Goal: Check status: Check status

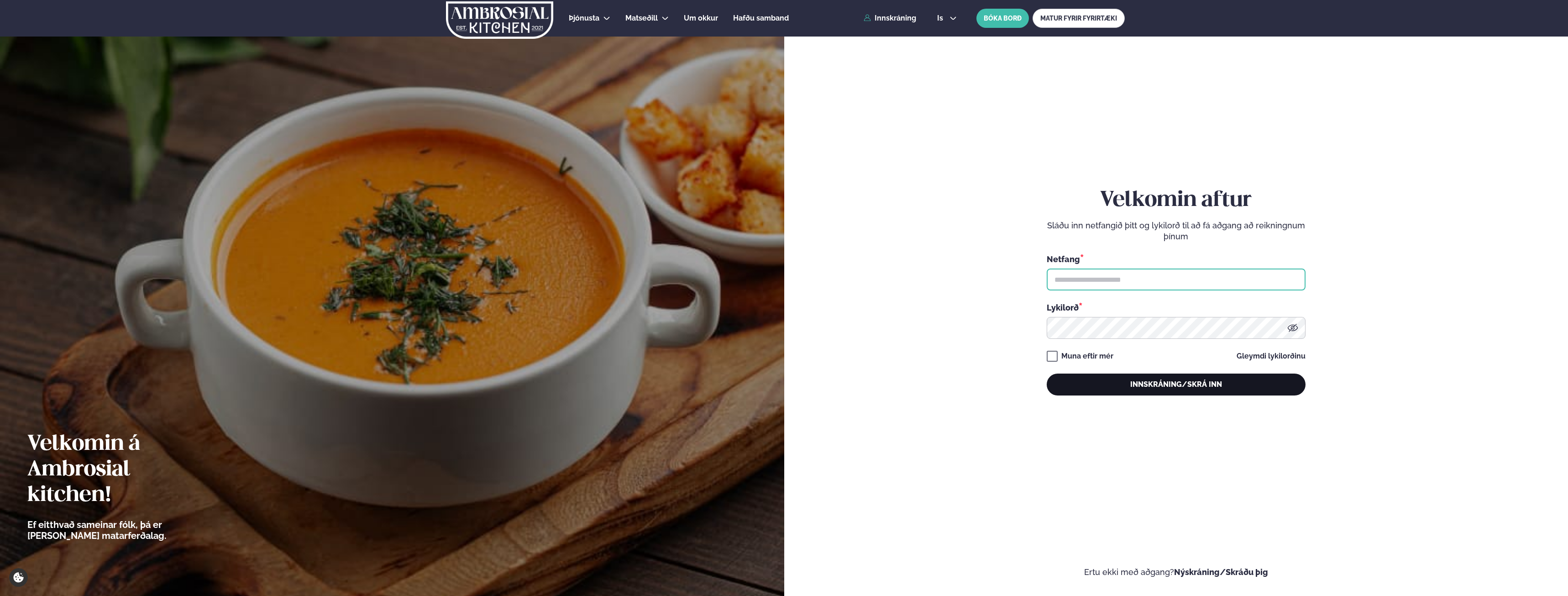
type input "**********"
click at [1179, 383] on button "Innskráning/Skrá inn" at bounding box center [1176, 384] width 259 height 22
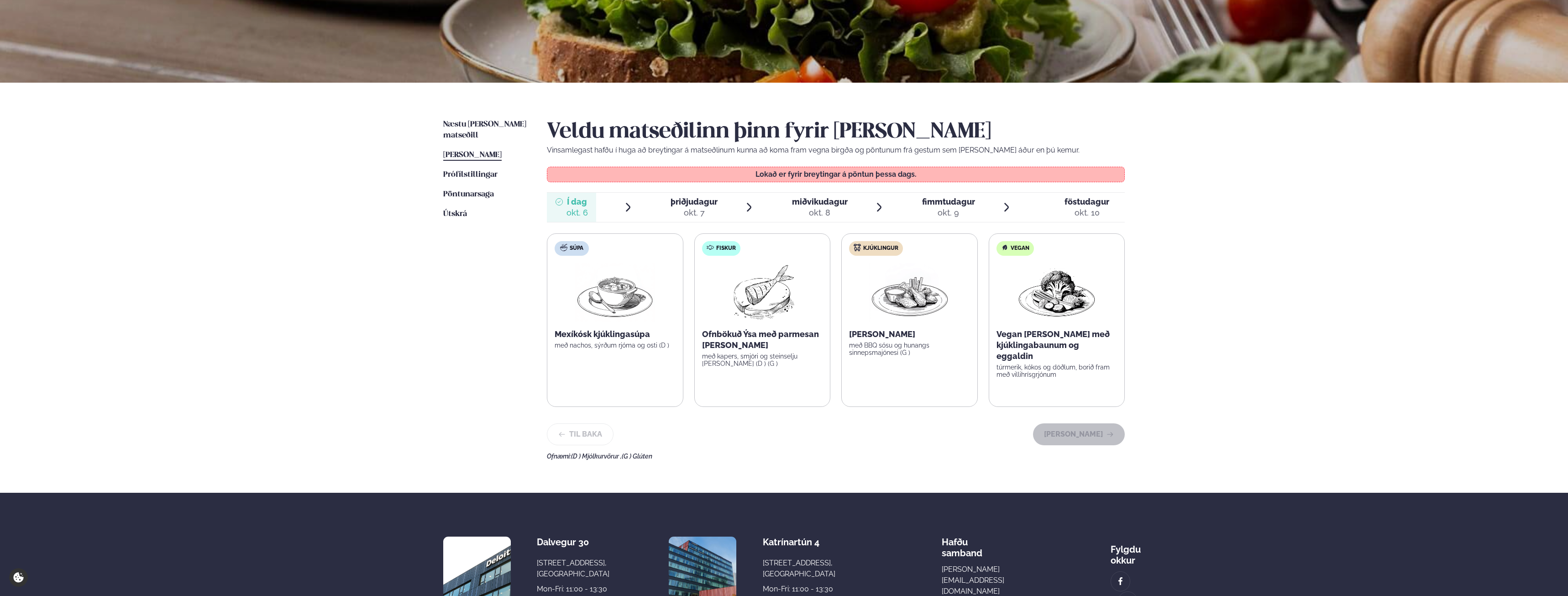
scroll to position [137, 0]
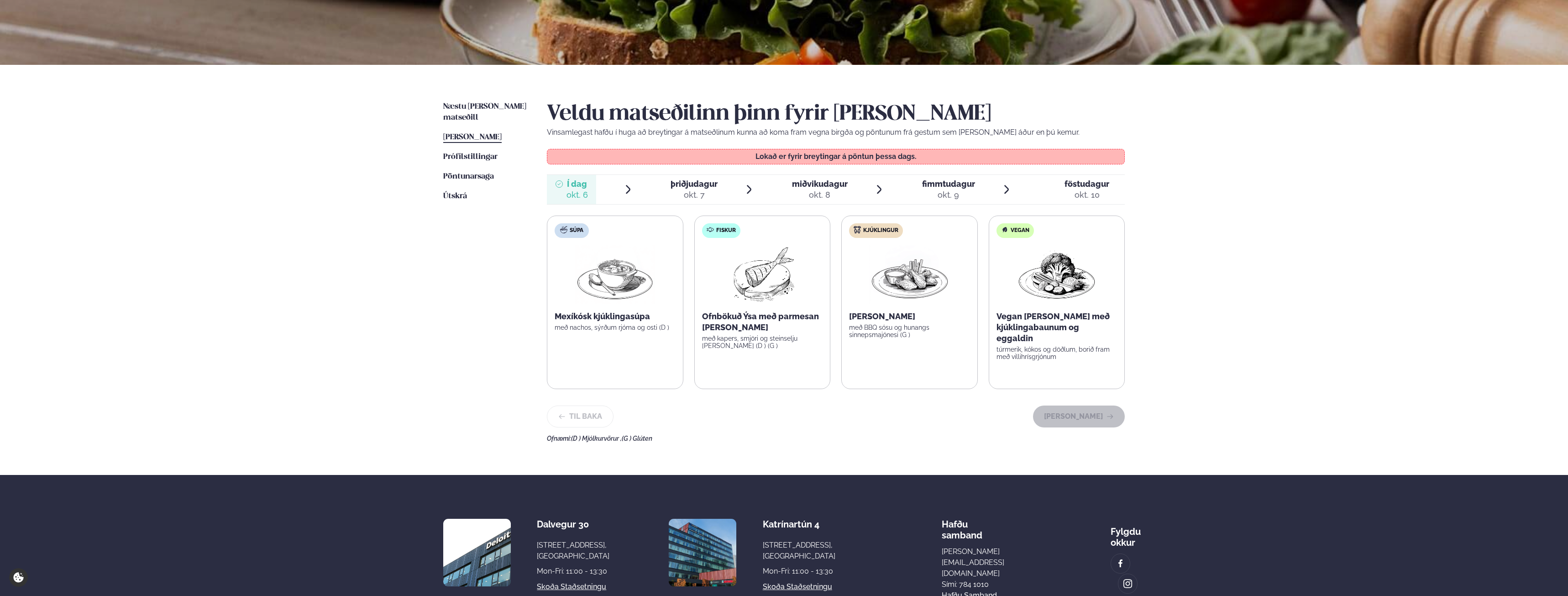
click at [678, 191] on div "okt. 7" at bounding box center [694, 195] width 47 height 11
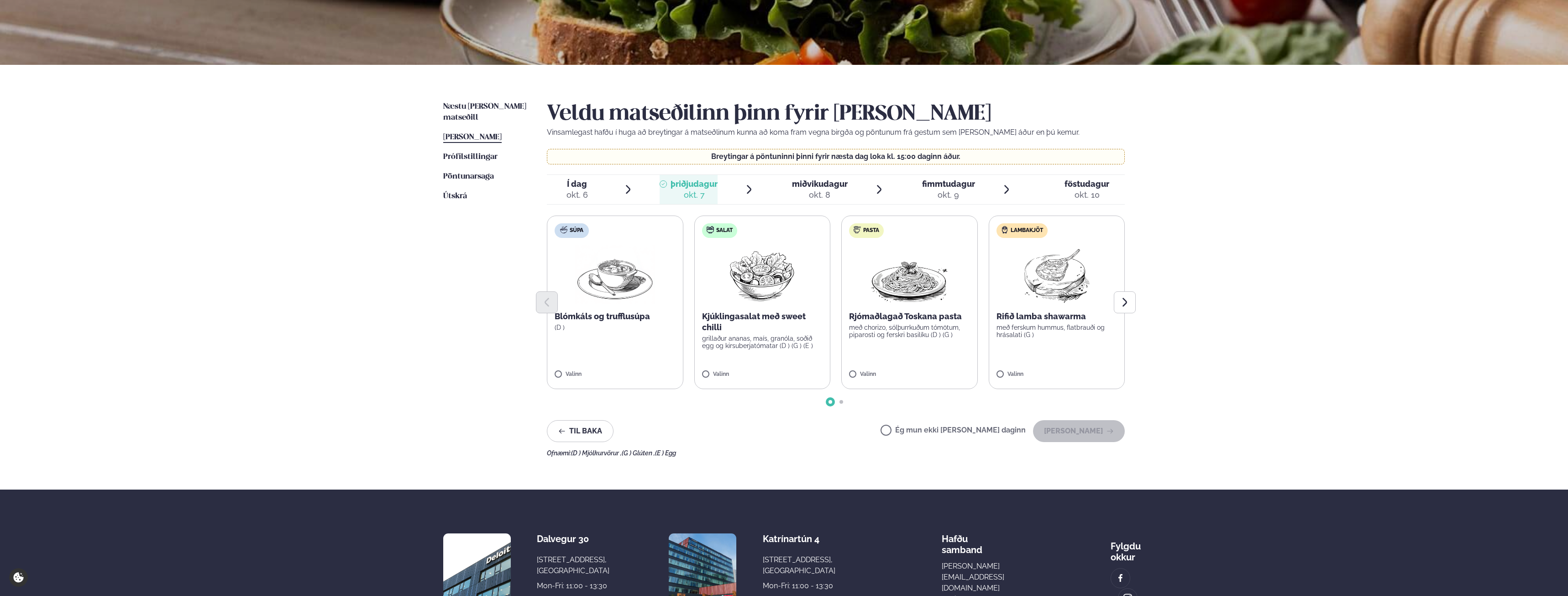
click at [575, 182] on span "Í dag" at bounding box center [577, 184] width 21 height 11
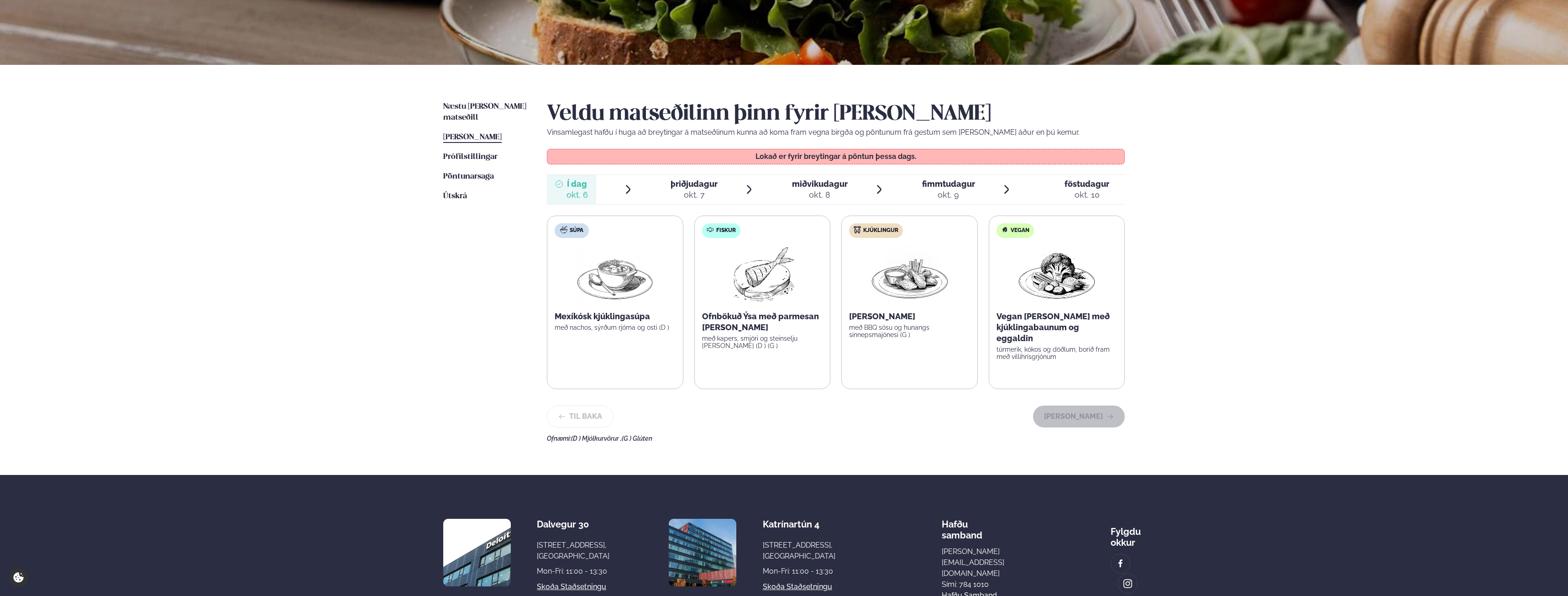
click at [698, 191] on div "okt. 7" at bounding box center [694, 195] width 47 height 11
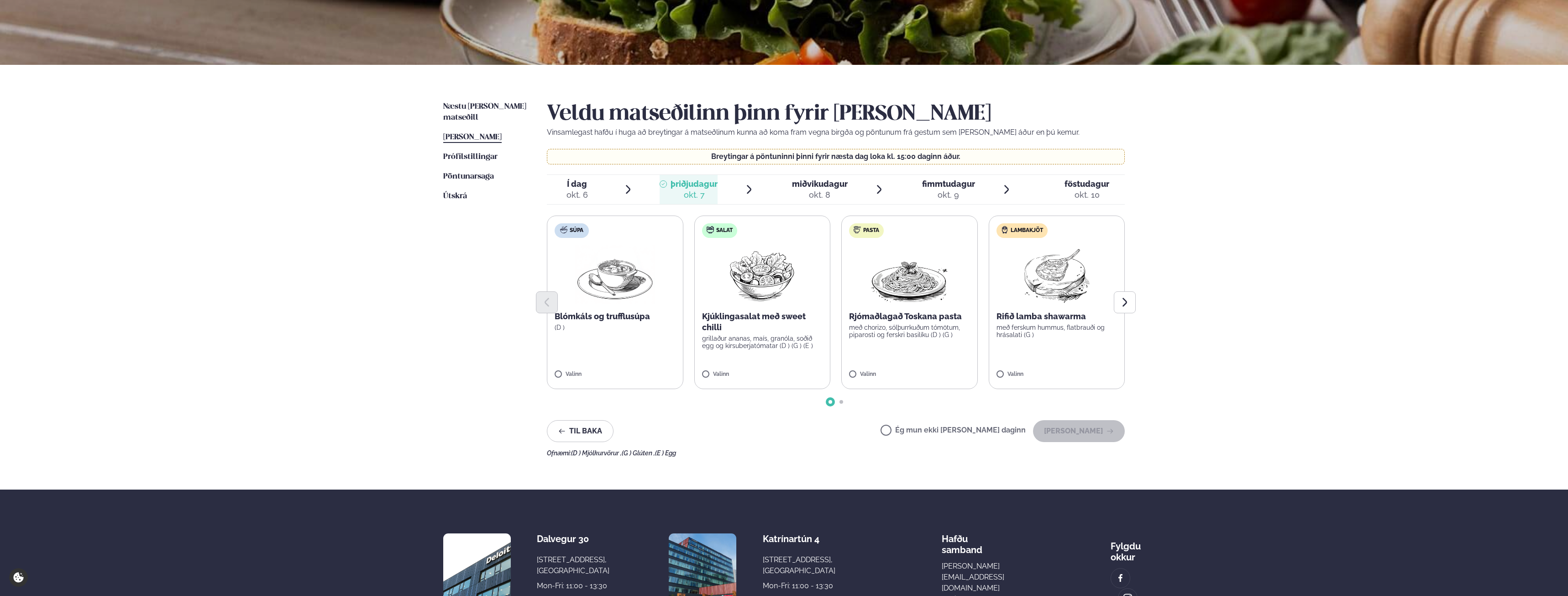
click at [819, 194] on div "okt. 8" at bounding box center [819, 195] width 55 height 11
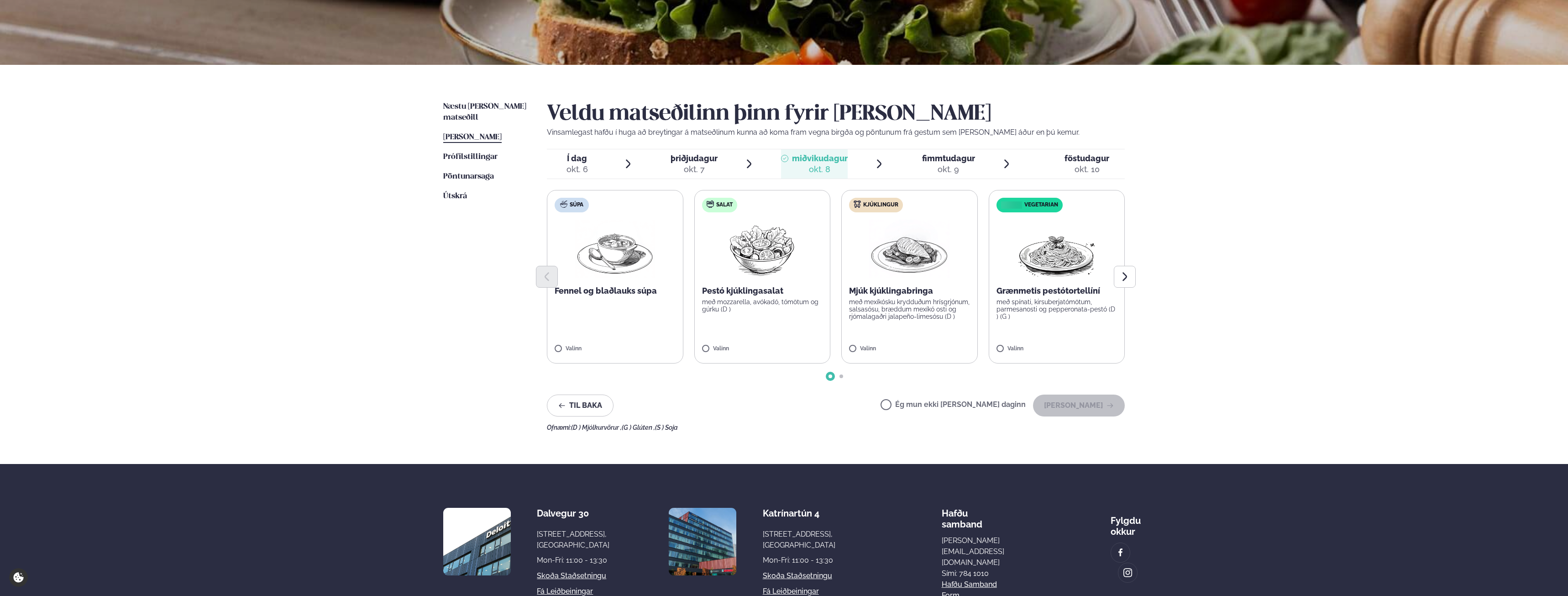
click at [950, 164] on div "okt. 9" at bounding box center [948, 169] width 53 height 11
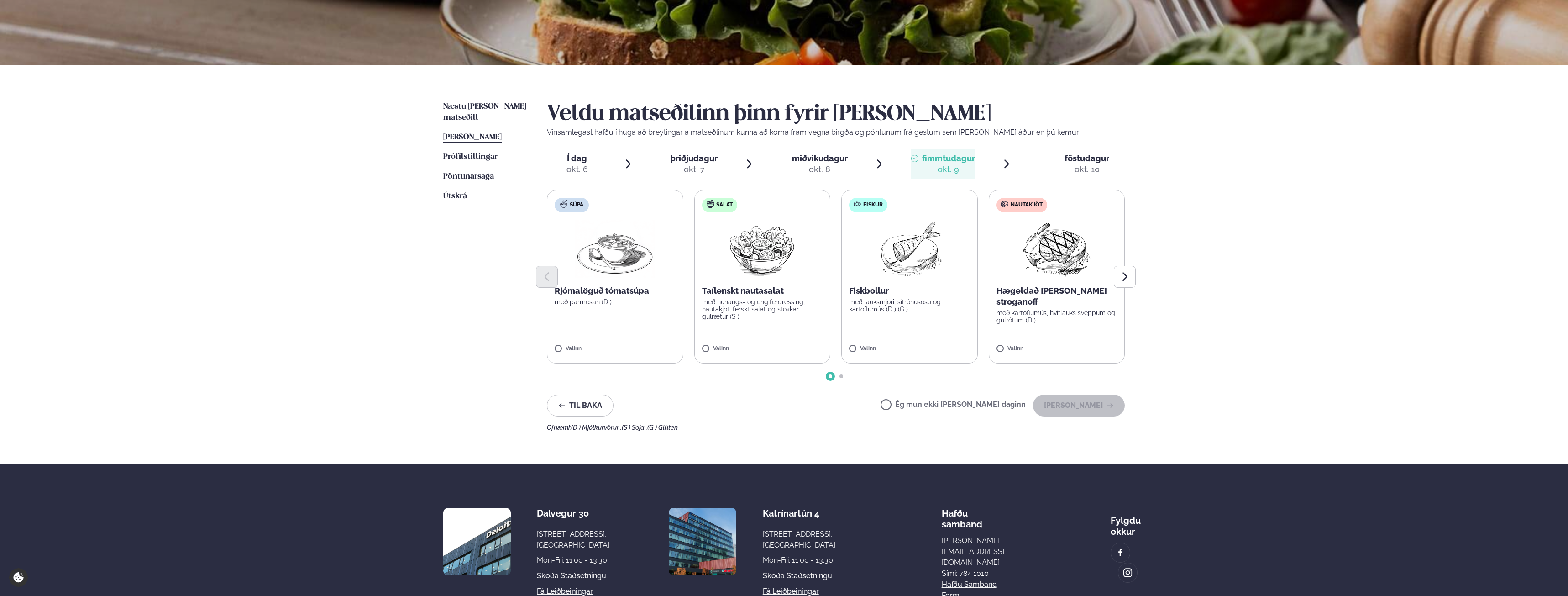
click at [1094, 172] on div "okt. 10" at bounding box center [1087, 169] width 44 height 11
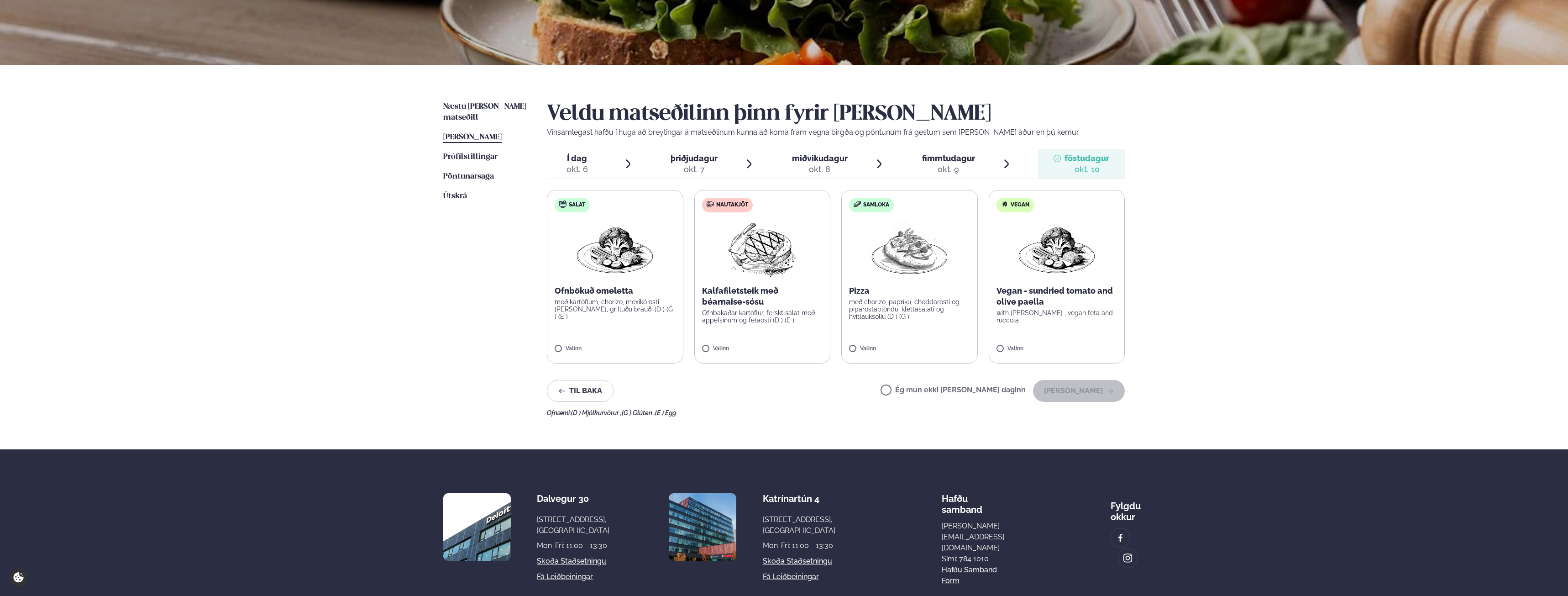
click at [954, 158] on span "fimmtudagur" at bounding box center [948, 158] width 53 height 10
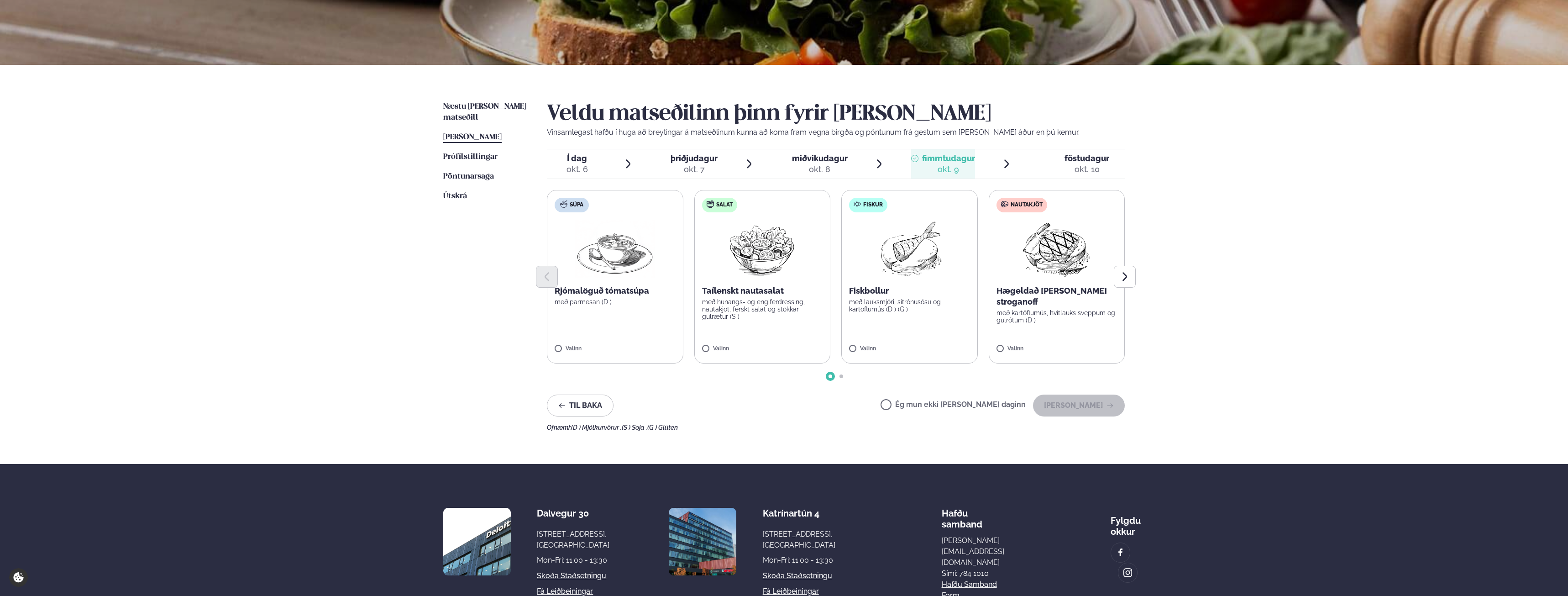
click at [823, 172] on div "okt. 8" at bounding box center [819, 169] width 55 height 11
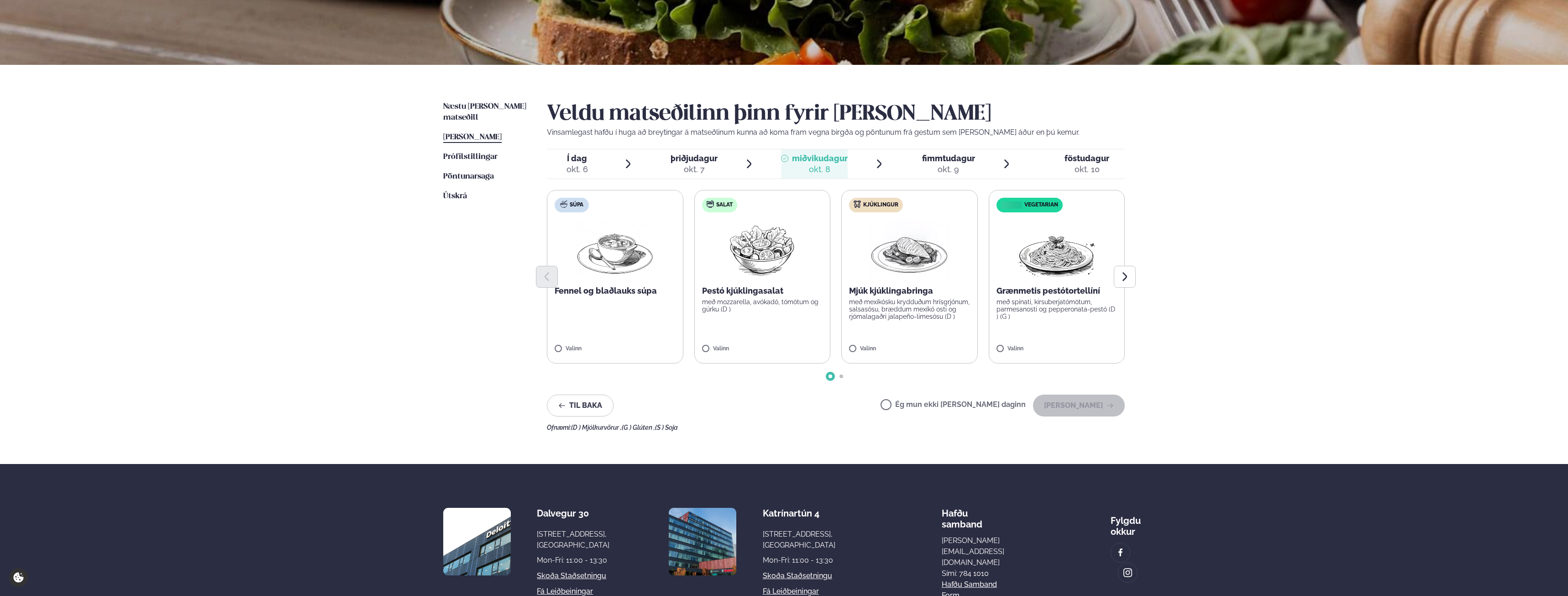
click at [710, 166] on div "okt. 7" at bounding box center [694, 169] width 47 height 11
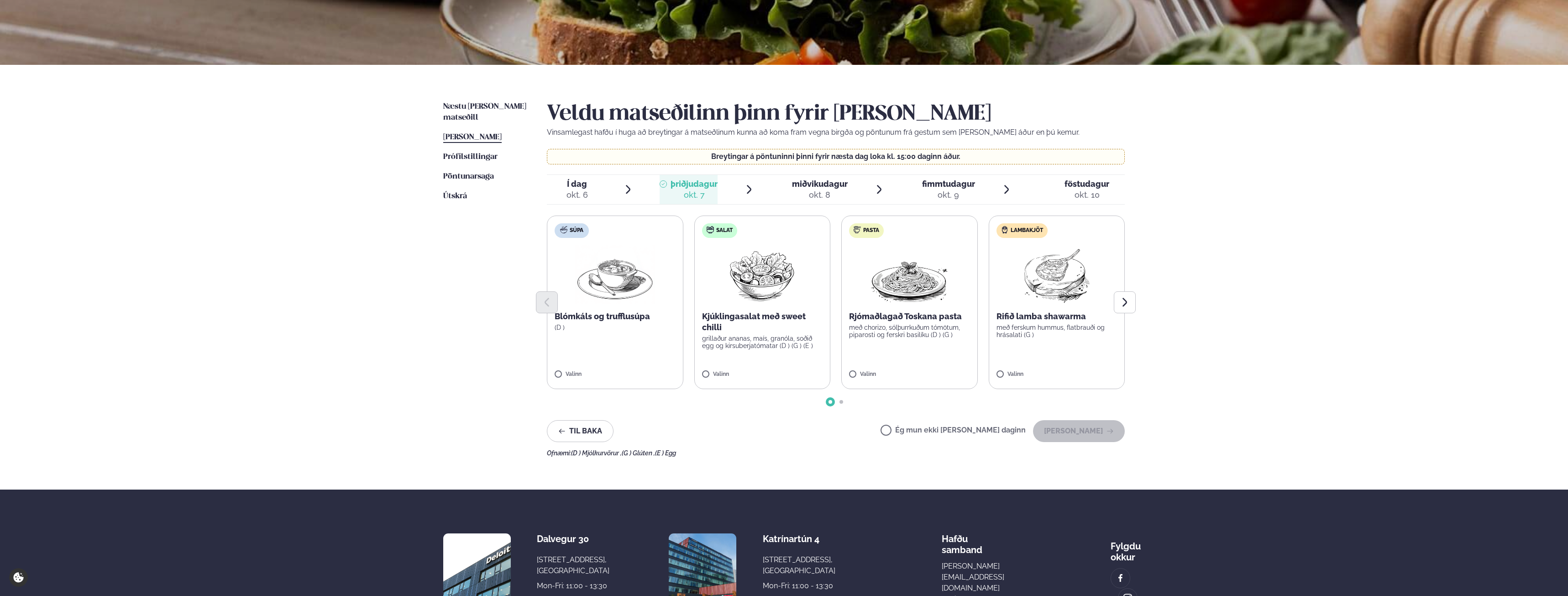
click at [581, 192] on div "okt. 6" at bounding box center [577, 195] width 21 height 11
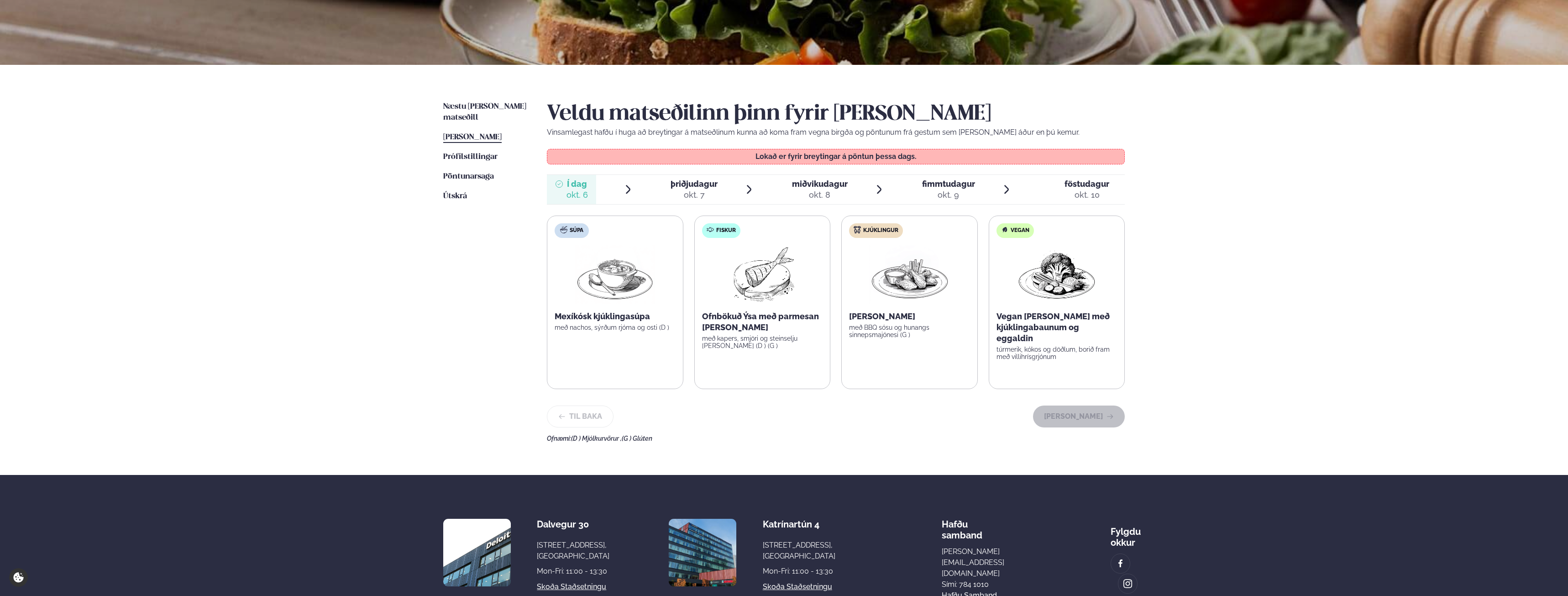
click at [679, 190] on div "okt. 7" at bounding box center [694, 195] width 47 height 11
